Goal: Transaction & Acquisition: Purchase product/service

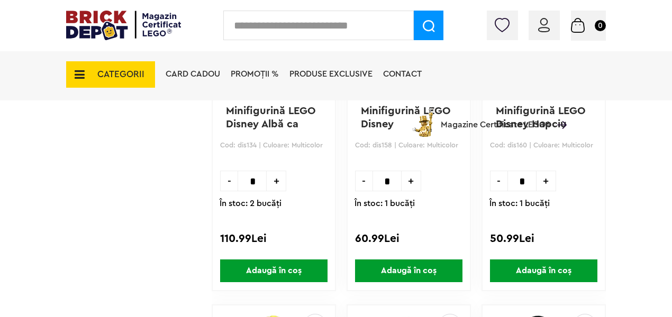
click at [132, 83] on span "CATEGORII" at bounding box center [110, 74] width 89 height 26
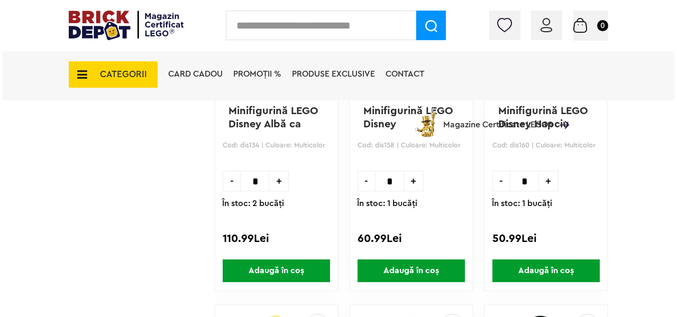
scroll to position [1098, 0]
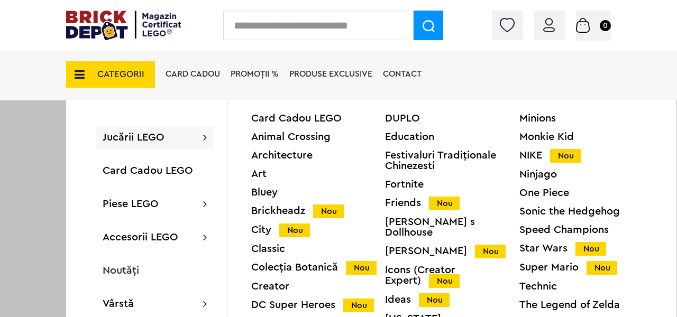
click at [543, 176] on div "Ninjago" at bounding box center [586, 174] width 134 height 11
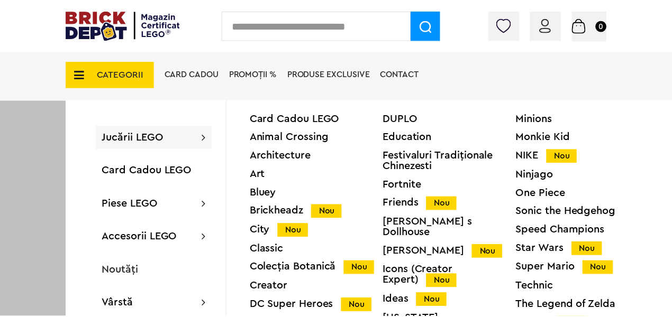
scroll to position [1097, 0]
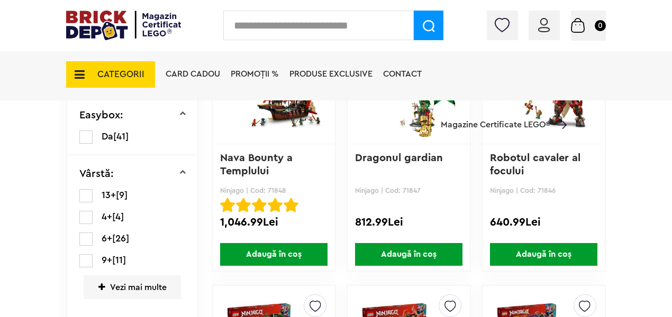
scroll to position [236, 0]
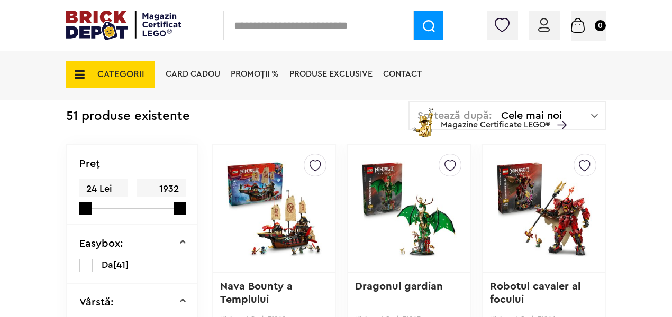
click at [494, 300] on link "Robotul cavaler al focului" at bounding box center [537, 293] width 94 height 24
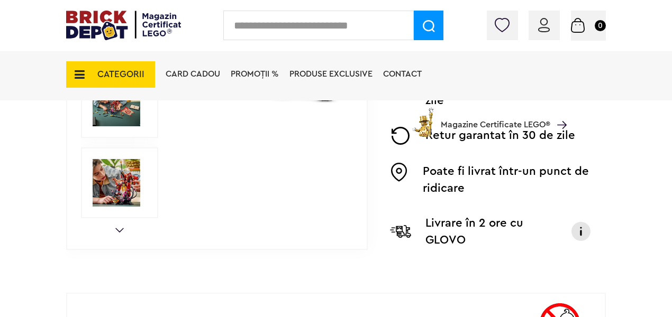
scroll to position [380, 0]
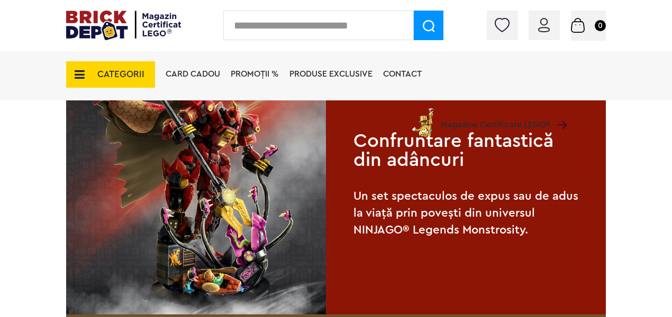
scroll to position [806, 0]
